Goal: Transaction & Acquisition: Purchase product/service

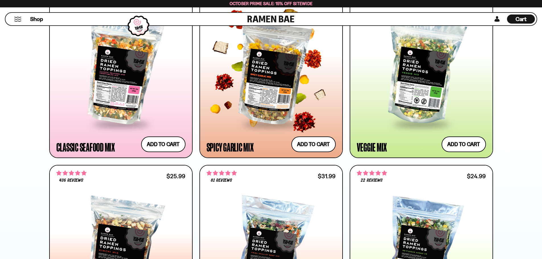
scroll to position [484, 0]
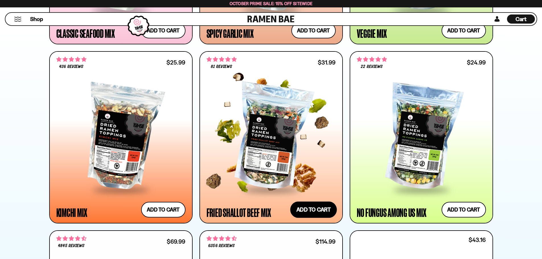
click at [304, 212] on button "Add to cart Add ― Regular price $31.99 Regular price Sale price $31.99 Unit pri…" at bounding box center [313, 210] width 47 height 17
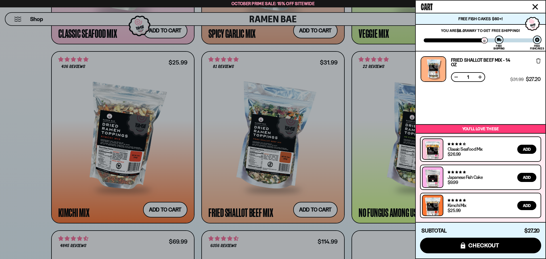
click at [43, 165] on div at bounding box center [273, 129] width 546 height 259
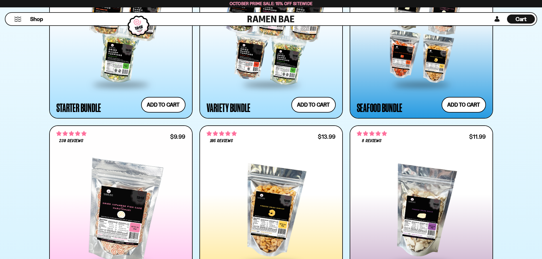
scroll to position [882, 0]
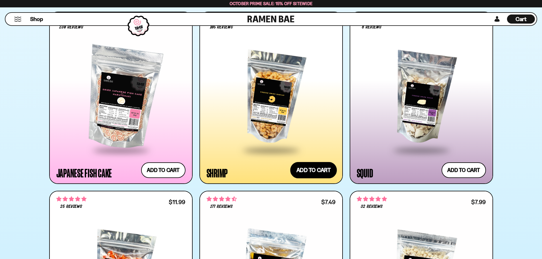
click at [318, 173] on button "Add to cart Add ― Regular price $13.99 Regular price Sale price $13.99 Unit pri…" at bounding box center [313, 170] width 47 height 17
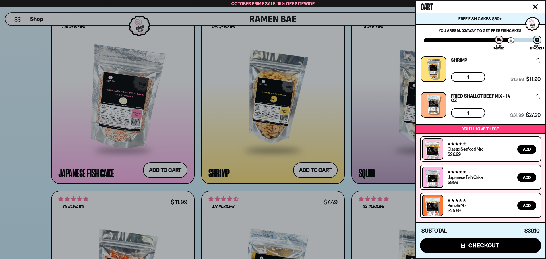
click at [0, 146] on div at bounding box center [273, 129] width 546 height 259
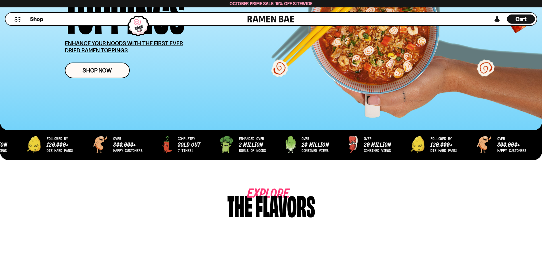
scroll to position [0, 0]
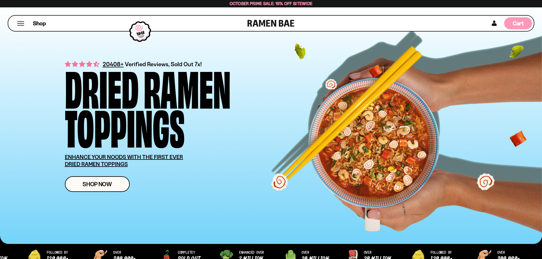
click at [512, 25] on div "Cart D0381C2F-513E-4F90-8A41-6F0A75DCBAAA" at bounding box center [518, 23] width 28 height 12
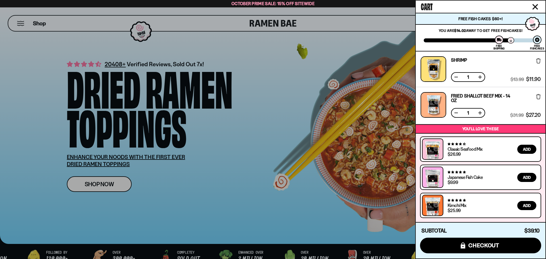
click at [300, 194] on div at bounding box center [273, 129] width 546 height 259
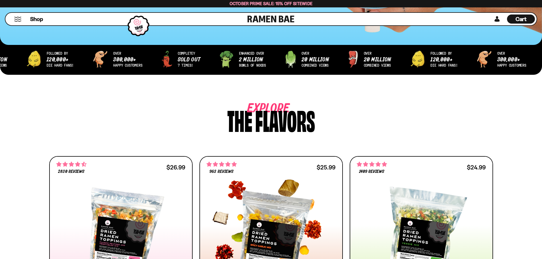
scroll to position [313, 0]
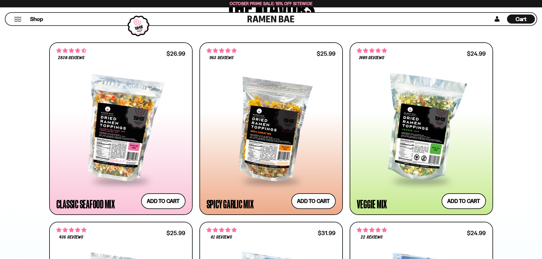
click at [522, 20] on span "Cart" at bounding box center [521, 19] width 11 height 7
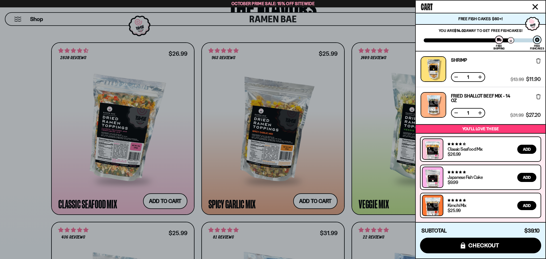
click at [34, 168] on div at bounding box center [273, 129] width 546 height 259
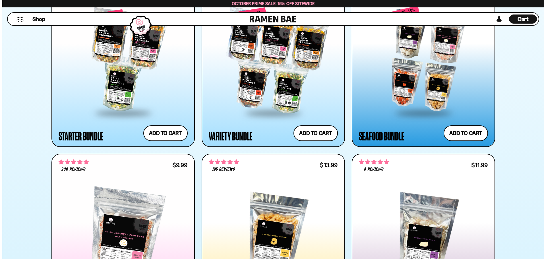
scroll to position [797, 0]
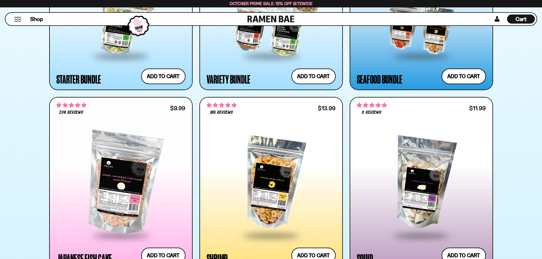
click at [518, 18] on span "Cart" at bounding box center [521, 19] width 11 height 7
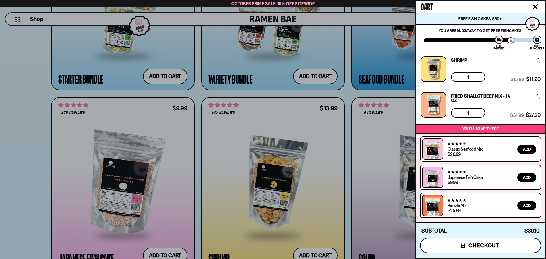
click at [441, 248] on button "icons8-lock checkout" at bounding box center [480, 246] width 121 height 16
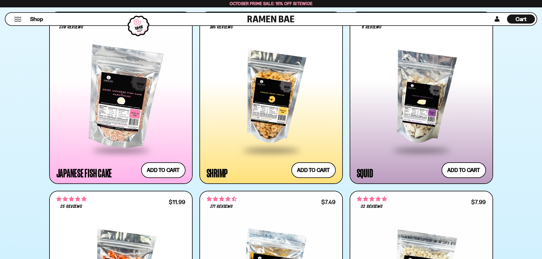
scroll to position [825, 0]
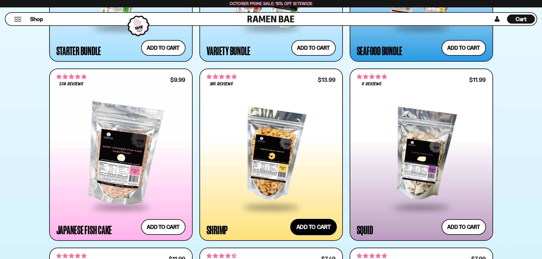
drag, startPoint x: 311, startPoint y: 224, endPoint x: 296, endPoint y: 228, distance: 15.3
click at [311, 224] on button "Add to cart Add ― Regular price $13.99 Regular price Sale price $13.99 Unit pri…" at bounding box center [313, 227] width 47 height 17
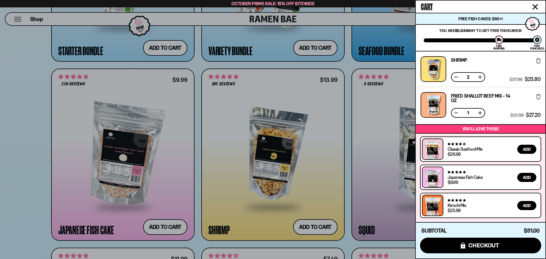
click at [0, 154] on div at bounding box center [273, 129] width 546 height 259
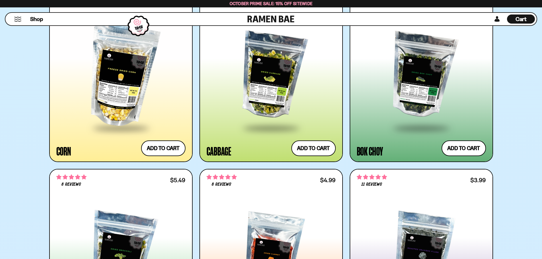
scroll to position [1593, 0]
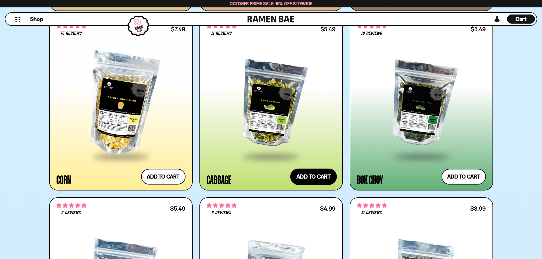
click at [303, 176] on button "Add to cart Add ― Regular price $5.49 Regular price Sale price $5.49 Unit price…" at bounding box center [313, 177] width 47 height 17
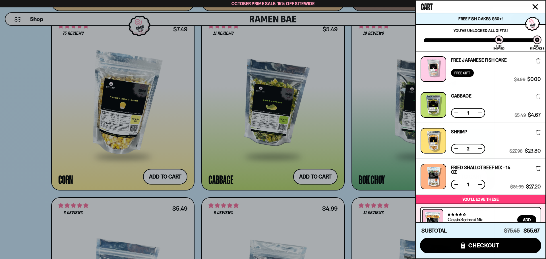
drag, startPoint x: 16, startPoint y: 77, endPoint x: 21, endPoint y: 73, distance: 6.0
click at [17, 77] on div at bounding box center [273, 129] width 546 height 259
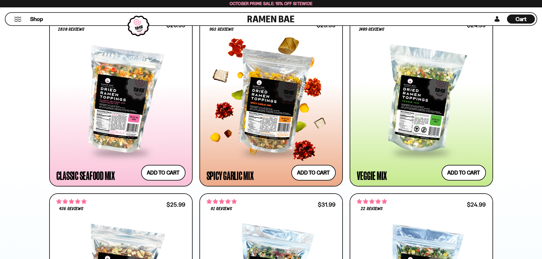
scroll to position [313, 0]
